Goal: Task Accomplishment & Management: Manage account settings

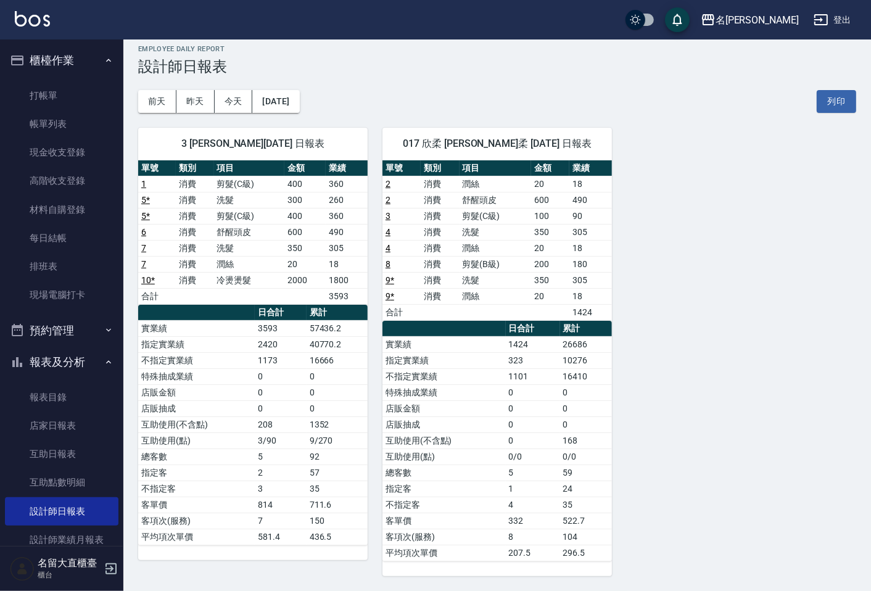
scroll to position [147, 0]
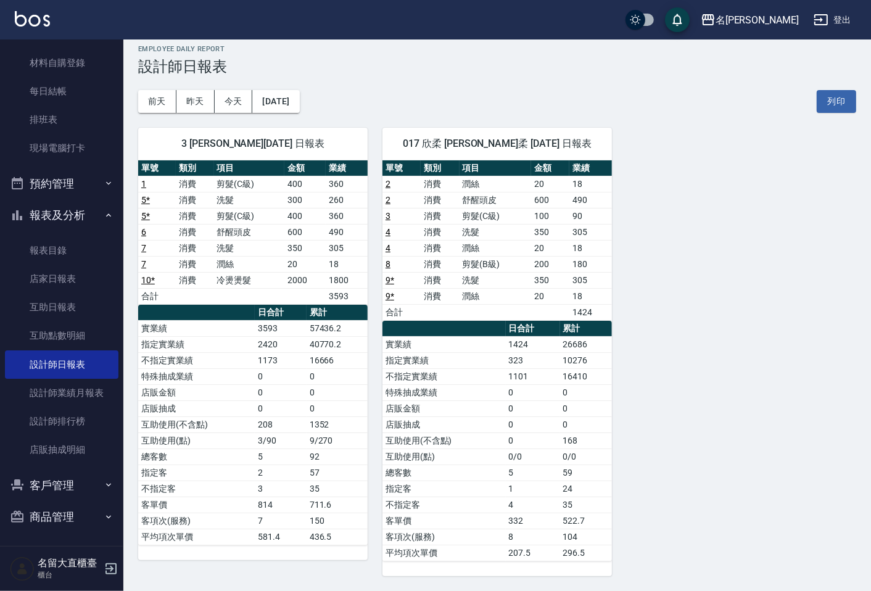
click at [13, 489] on icon "button" at bounding box center [17, 484] width 12 height 11
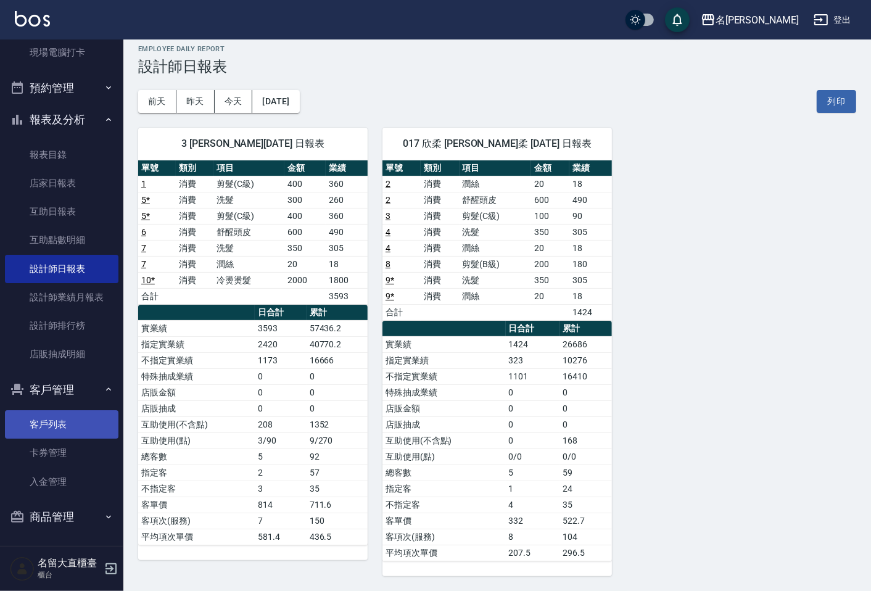
click at [70, 412] on link "客戶列表" at bounding box center [62, 424] width 114 height 28
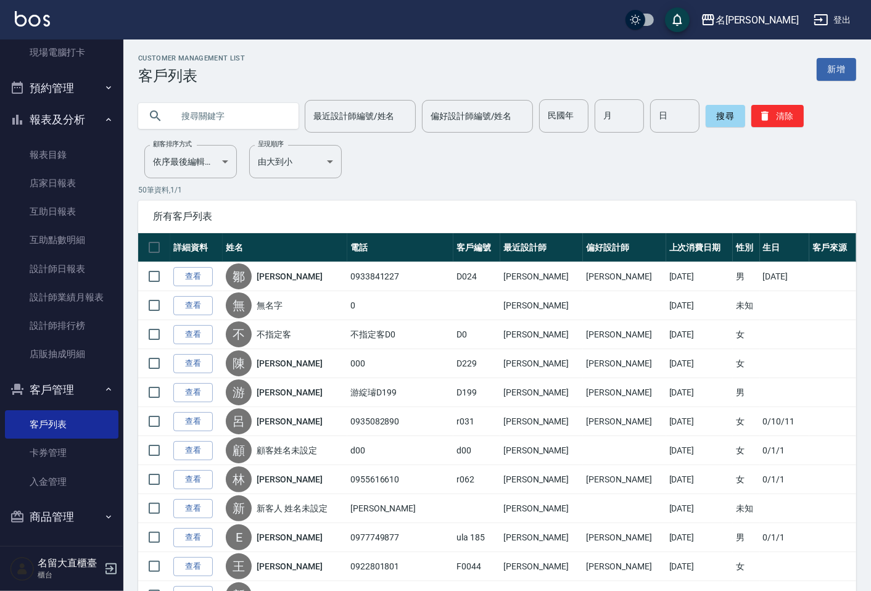
click at [197, 126] on input "text" at bounding box center [231, 115] width 116 height 33
type input "d190"
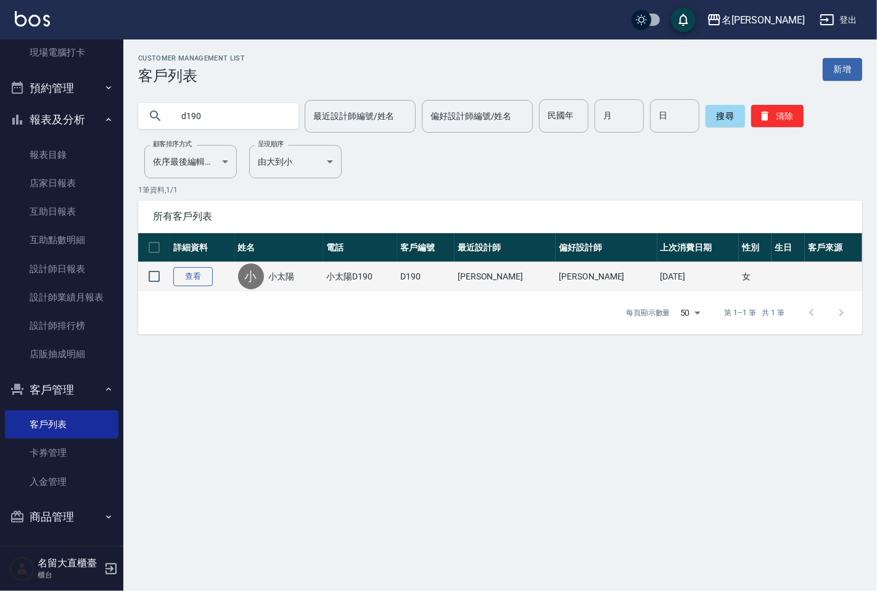
click at [189, 281] on link "查看" at bounding box center [192, 276] width 39 height 19
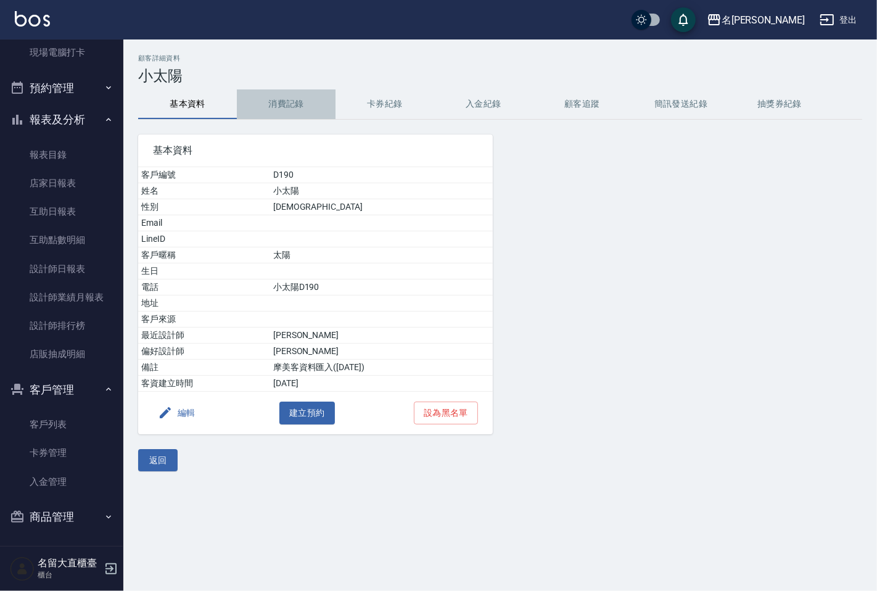
click at [280, 97] on button "消費記錄" at bounding box center [286, 104] width 99 height 30
